Goal: Transaction & Acquisition: Purchase product/service

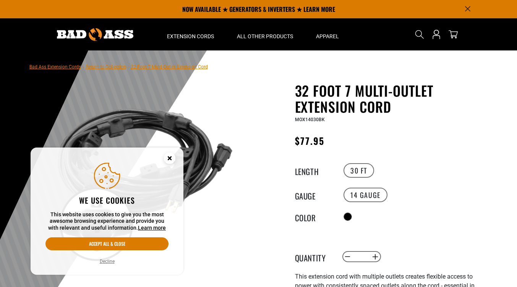
click at [169, 157] on icon "Cookie Consent" at bounding box center [169, 158] width 3 height 3
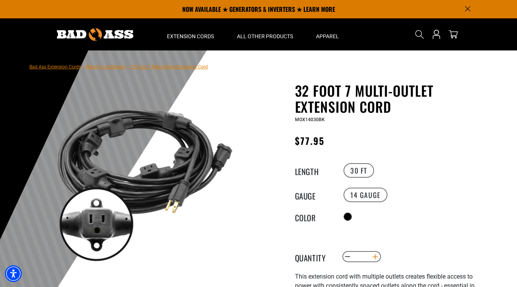
click at [377, 256] on button "Increase quantity for 32 Foot 7 Multi-Outlet Extension Cord" at bounding box center [375, 256] width 12 height 13
type input "*"
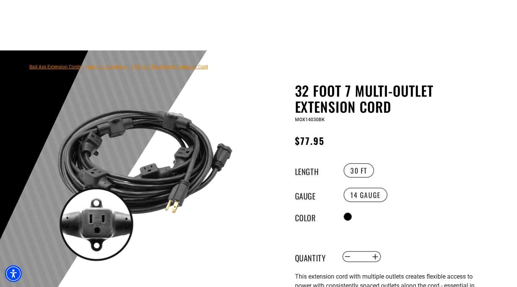
scroll to position [115, 0]
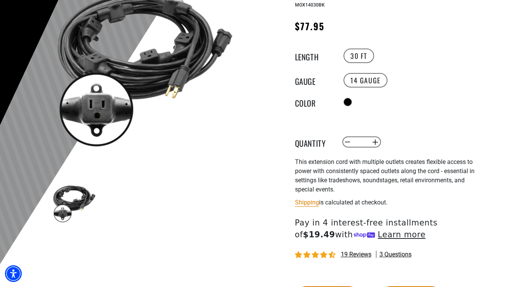
click at [317, 161] on span "This extension cord with multiple outlets creates flexible access to power with…" at bounding box center [385, 175] width 180 height 35
click at [362, 55] on label "30 FT" at bounding box center [358, 56] width 31 height 15
click at [316, 172] on span "This extension cord with multiple outlets creates flexible access to power with…" at bounding box center [385, 175] width 180 height 35
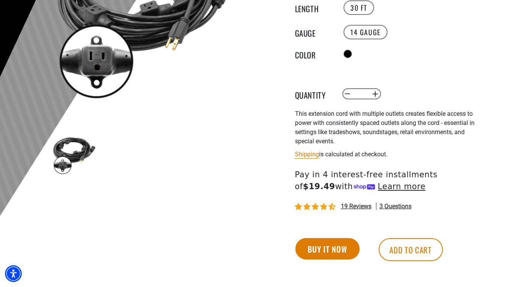
scroll to position [163, 0]
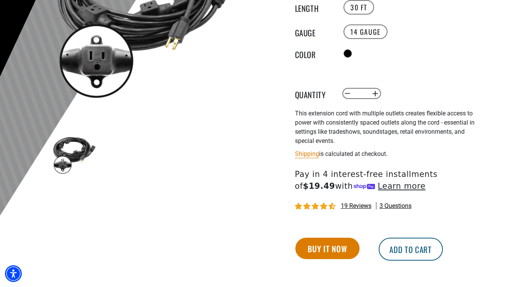
click at [410, 249] on button "Add to cart" at bounding box center [411, 249] width 64 height 23
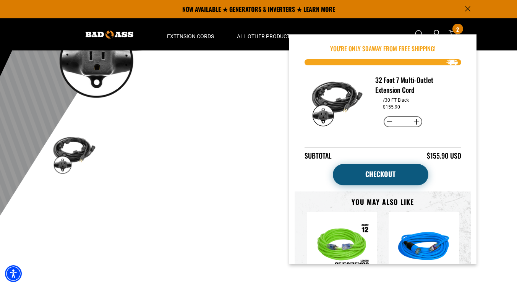
click at [372, 172] on link "Checkout" at bounding box center [380, 174] width 95 height 21
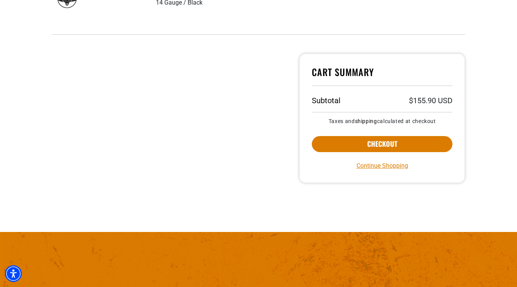
scroll to position [225, 0]
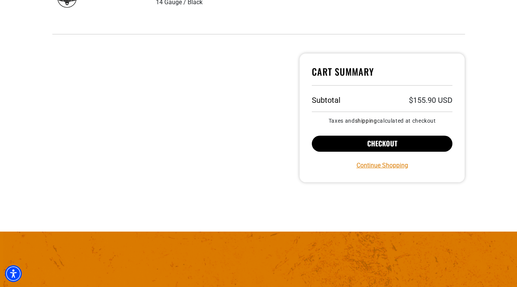
click at [369, 147] on button "Checkout" at bounding box center [382, 144] width 141 height 16
